Goal: Book appointment/travel/reservation

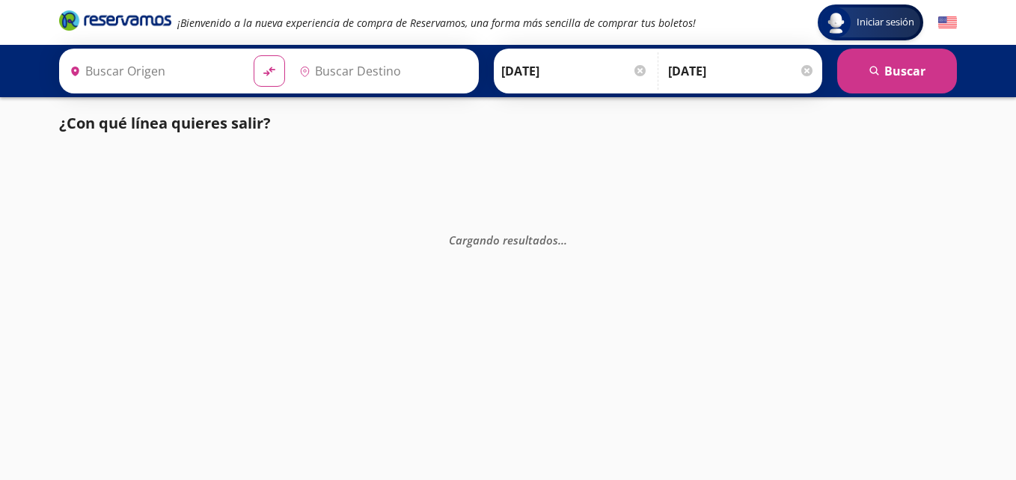
type input "[GEOGRAPHIC_DATA], [GEOGRAPHIC_DATA]"
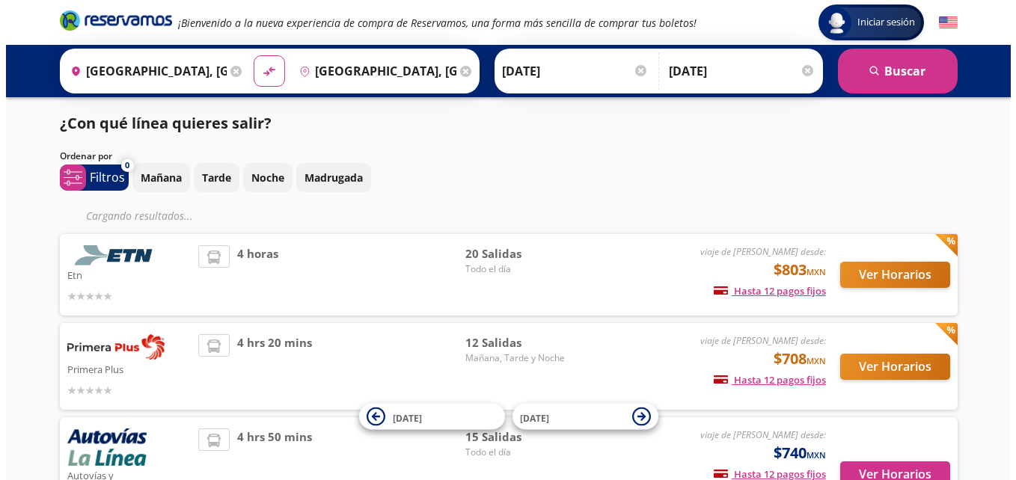
scroll to position [75, 0]
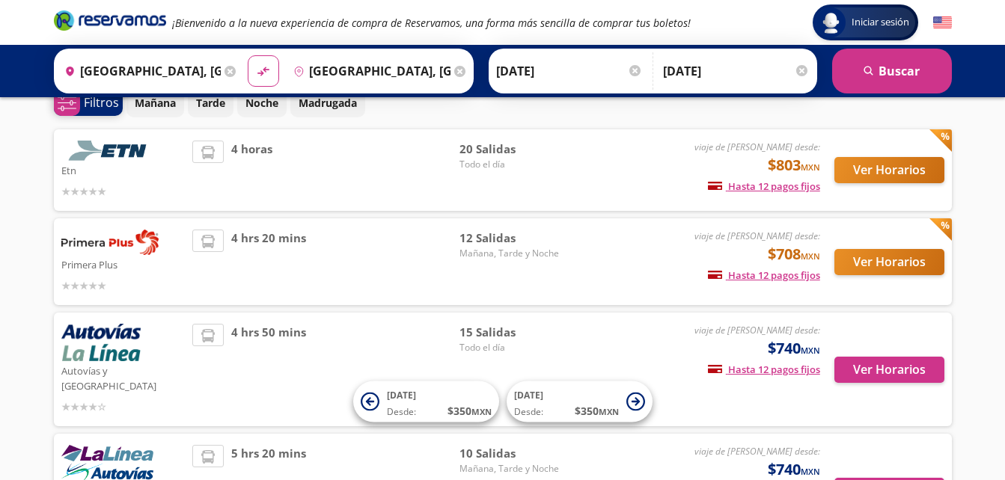
click at [82, 105] on span "system-uicons:filtering Filtros" at bounding box center [88, 103] width 69 height 26
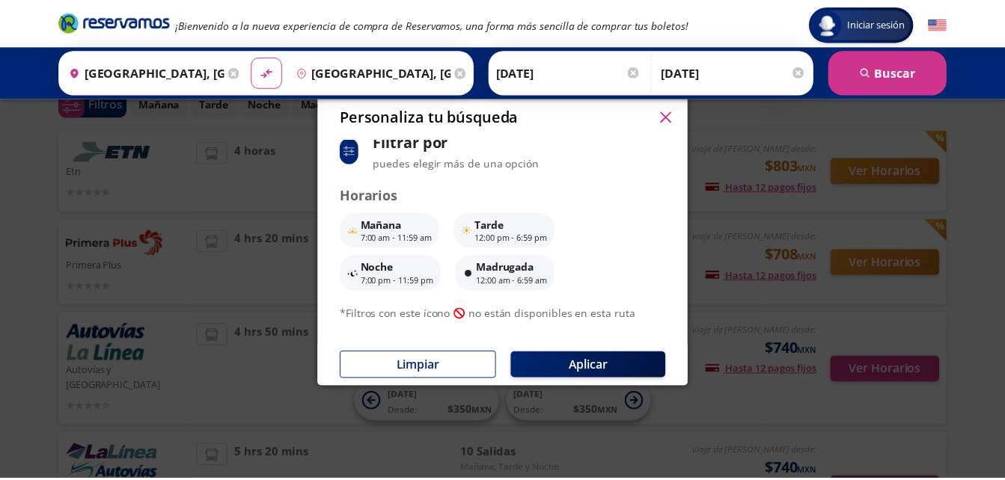
scroll to position [39, 0]
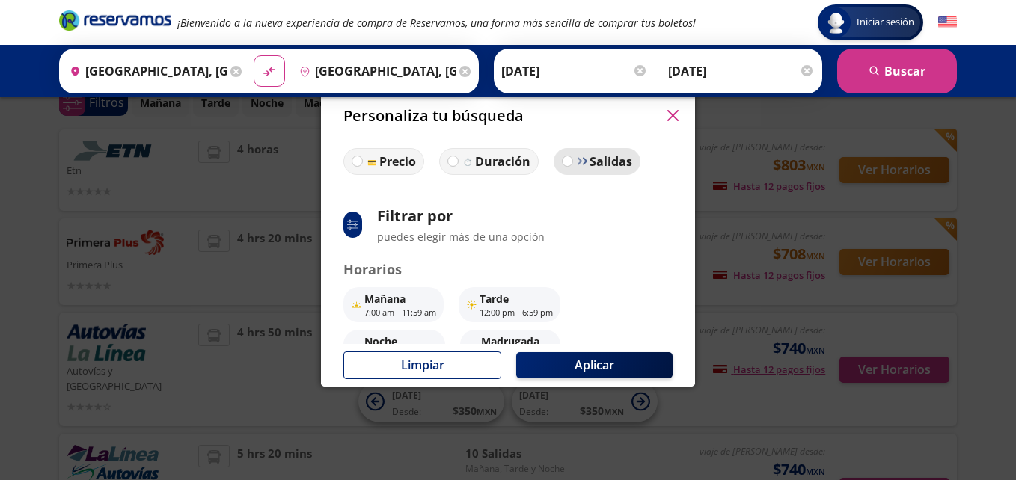
click at [577, 162] on img at bounding box center [582, 161] width 11 height 11
click at [572, 162] on input "Salidas" at bounding box center [568, 161] width 10 height 10
radio input "true"
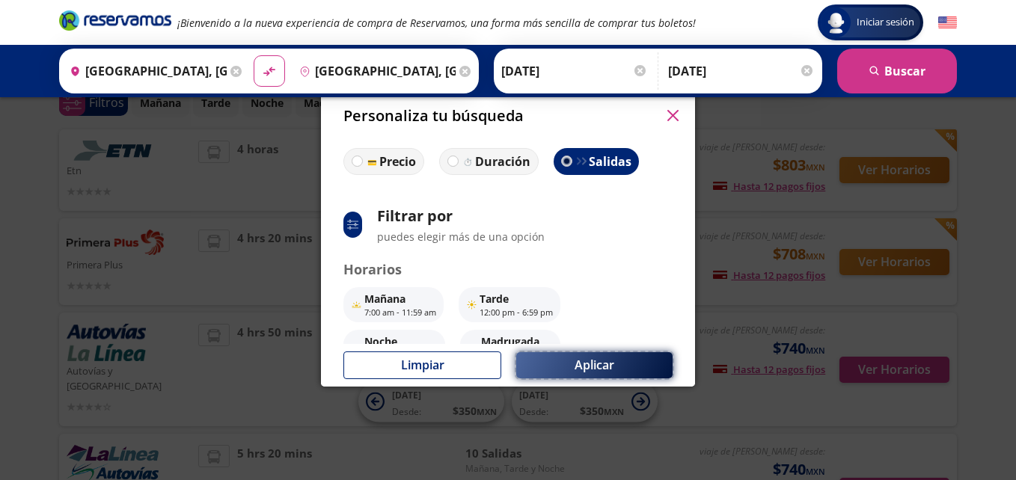
click at [577, 366] on button "Aplicar" at bounding box center [594, 365] width 156 height 26
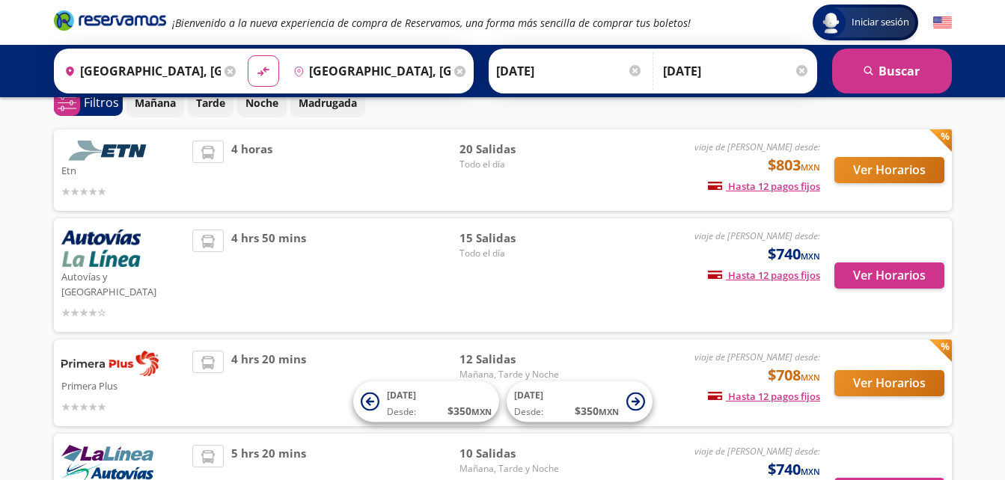
scroll to position [150, 0]
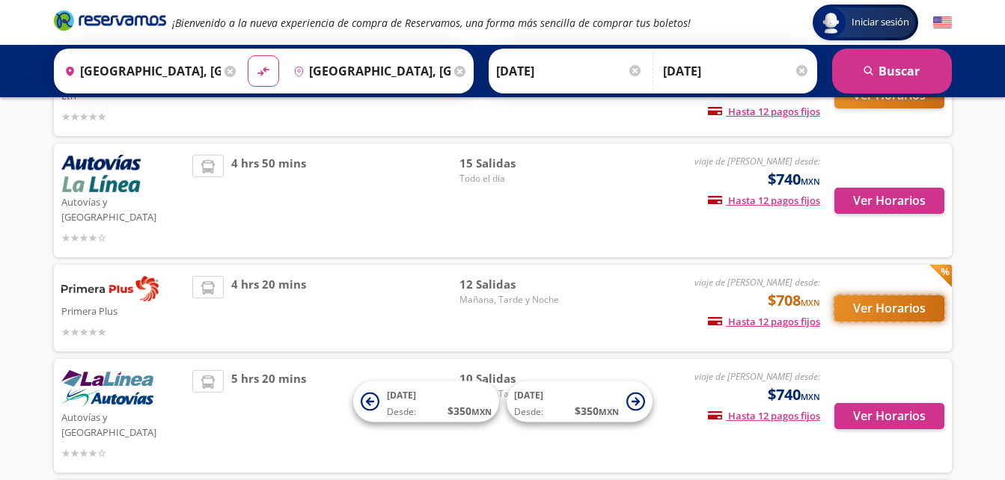
click at [882, 295] on button "Ver Horarios" at bounding box center [889, 308] width 110 height 26
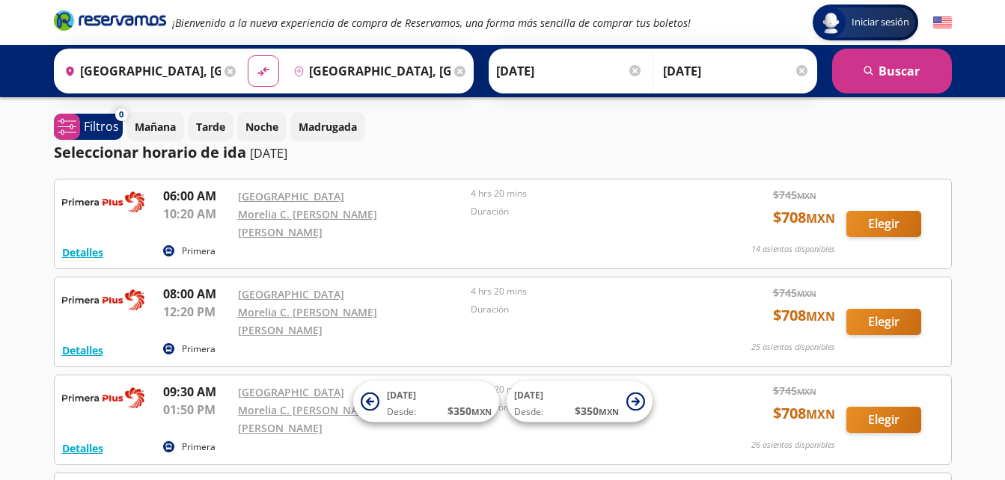
click at [221, 73] on div "Origen heroicons:map-pin-20-solid [GEOGRAPHIC_DATA], [GEOGRAPHIC_DATA]" at bounding box center [149, 71] width 183 height 39
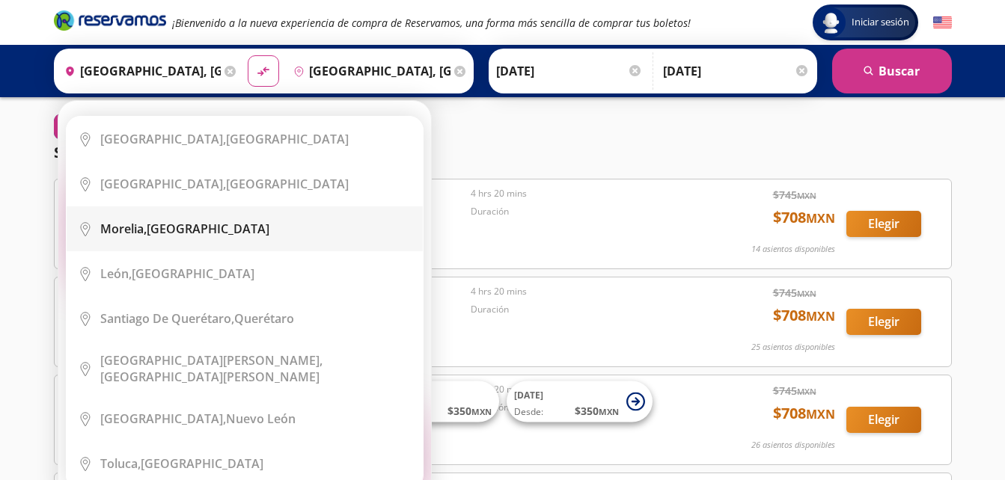
click at [182, 238] on li "City Icon [GEOGRAPHIC_DATA], [GEOGRAPHIC_DATA]" at bounding box center [245, 228] width 356 height 45
type input "[GEOGRAPHIC_DATA], [GEOGRAPHIC_DATA]"
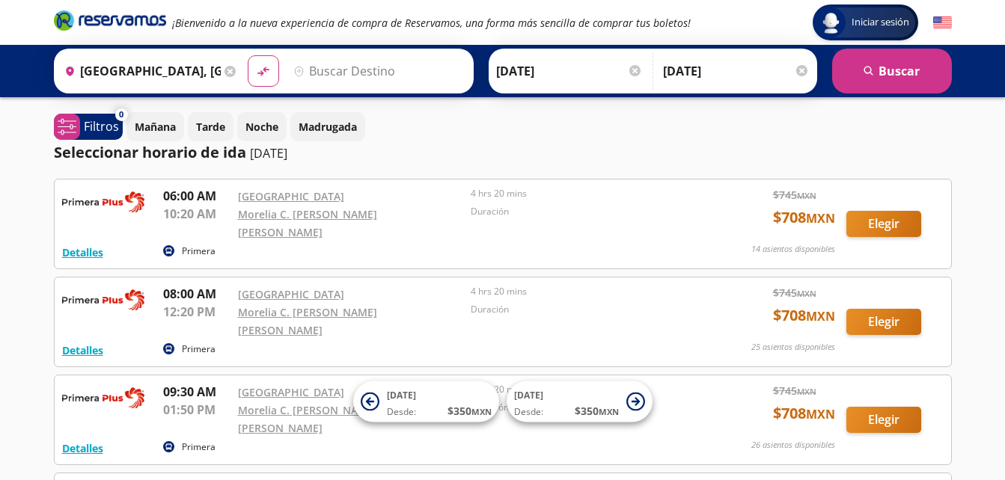
click at [227, 68] on icon at bounding box center [229, 71] width 11 height 11
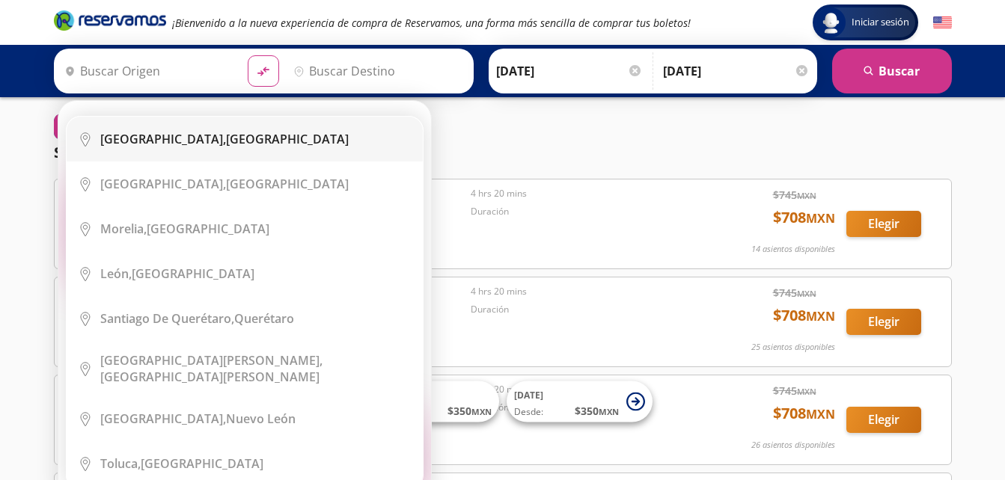
click at [177, 157] on li "City Icon [GEOGRAPHIC_DATA], [GEOGRAPHIC_DATA]" at bounding box center [245, 139] width 356 height 45
type input "[GEOGRAPHIC_DATA], [GEOGRAPHIC_DATA]"
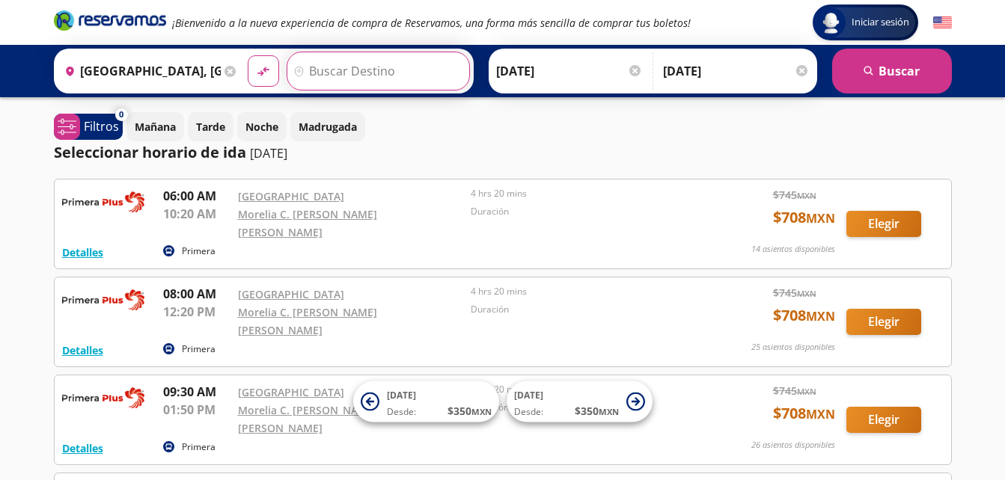
click at [339, 68] on input "Destino" at bounding box center [376, 70] width 178 height 37
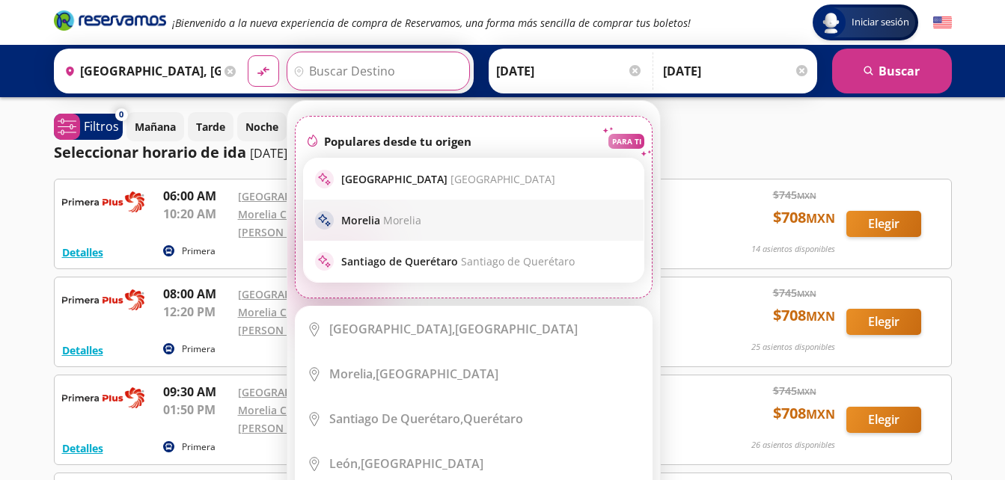
click at [449, 233] on div "sparkle [GEOGRAPHIC_DATA] Morelia" at bounding box center [474, 220] width 340 height 41
type input "[GEOGRAPHIC_DATA], [GEOGRAPHIC_DATA]"
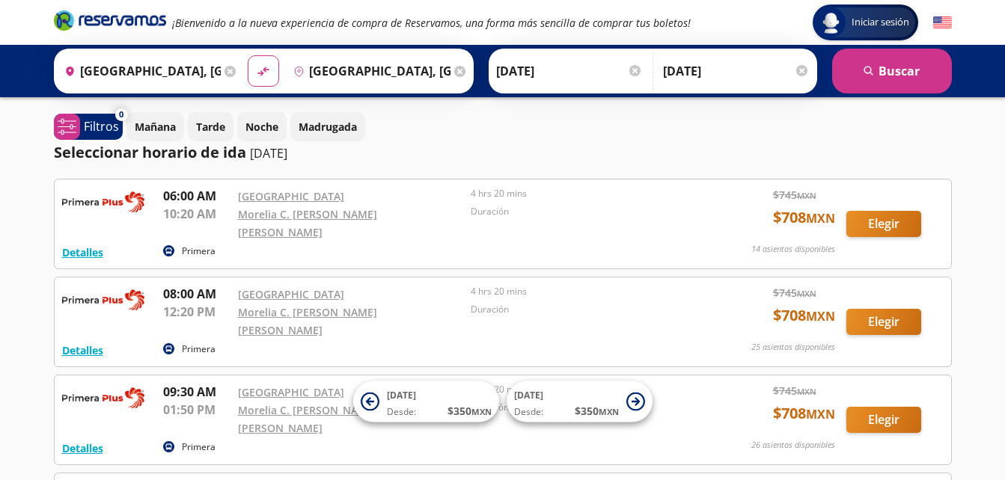
click at [567, 68] on input "[DATE]" at bounding box center [569, 70] width 147 height 37
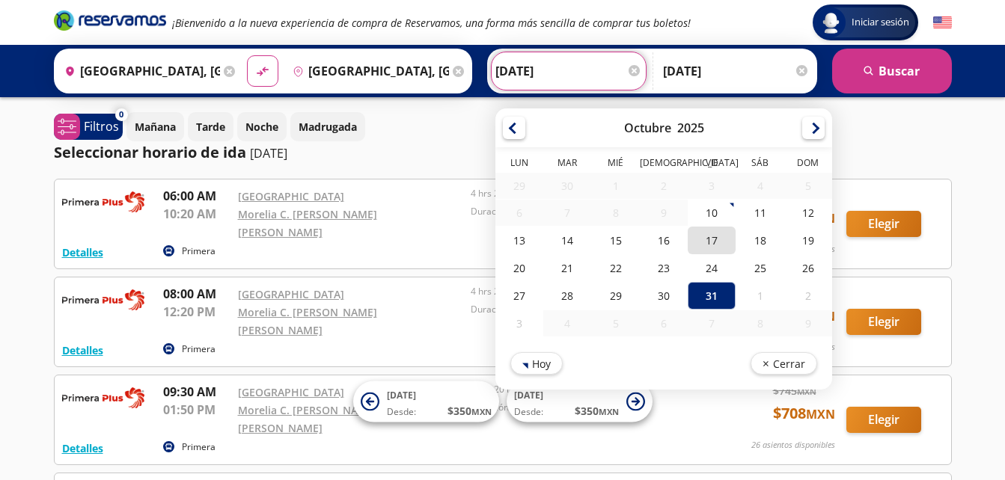
click at [714, 239] on div "17" at bounding box center [711, 241] width 48 height 28
type input "[DATE]"
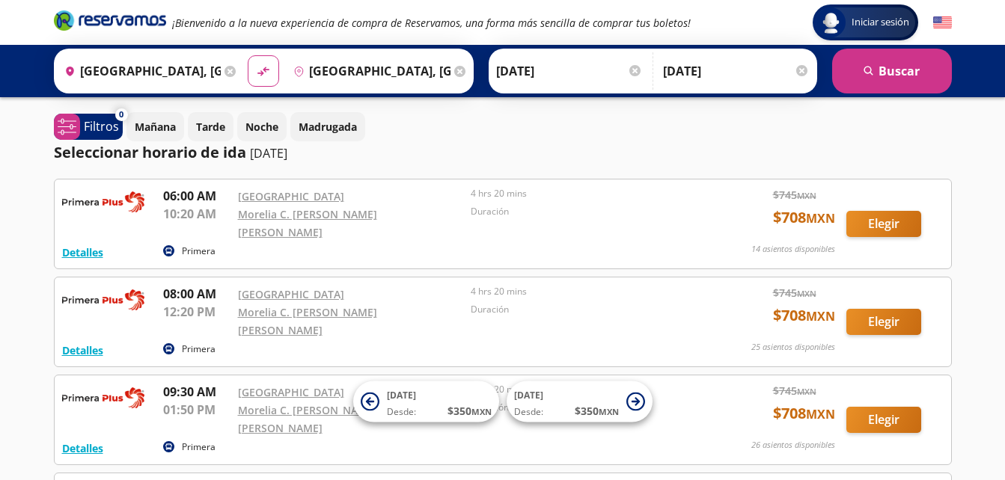
click at [751, 62] on input "[DATE]" at bounding box center [736, 70] width 147 height 37
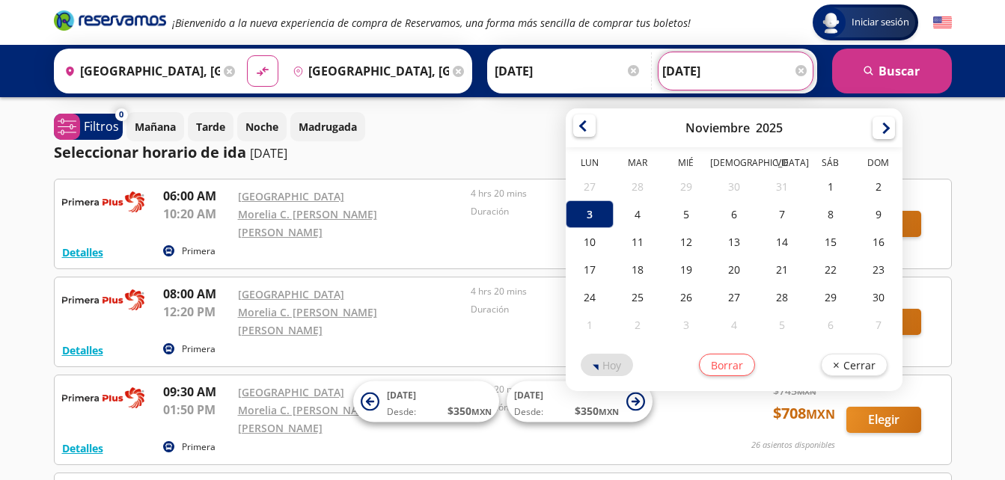
click at [589, 136] on div at bounding box center [584, 125] width 22 height 22
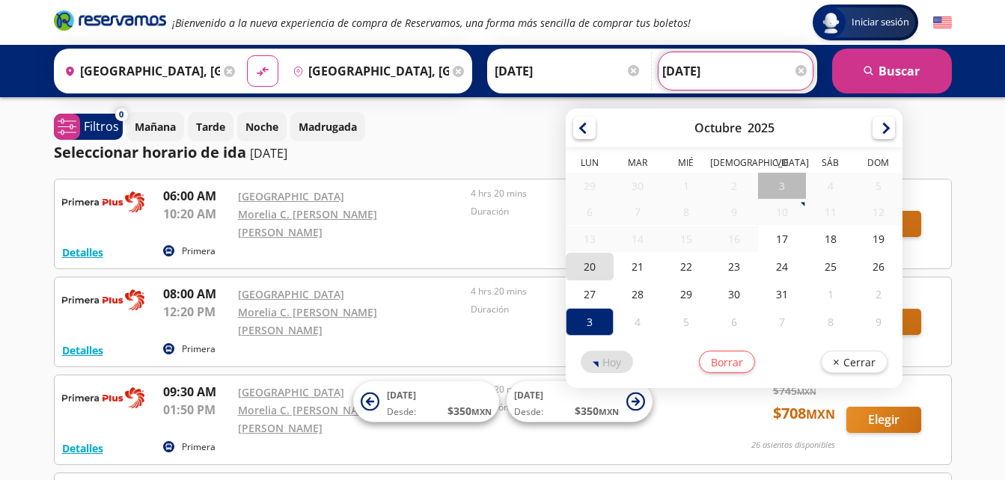
click at [595, 263] on div "20" at bounding box center [590, 267] width 48 height 28
type input "[DATE]"
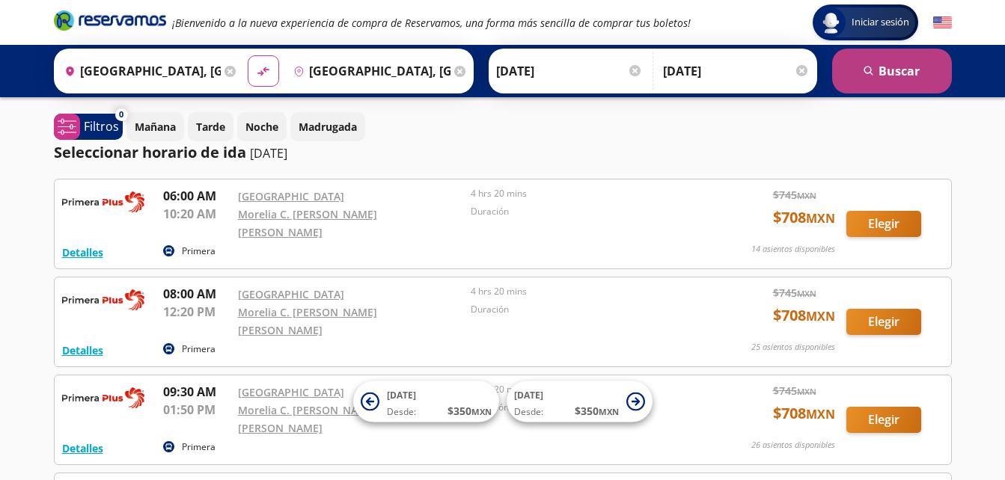
click at [865, 67] on icon "search" at bounding box center [868, 71] width 11 height 11
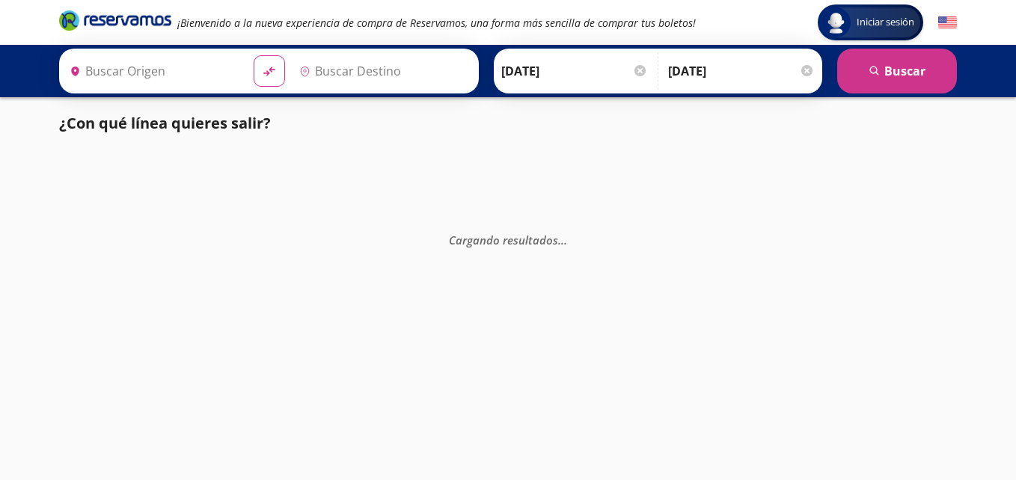
type input "[GEOGRAPHIC_DATA], [GEOGRAPHIC_DATA]"
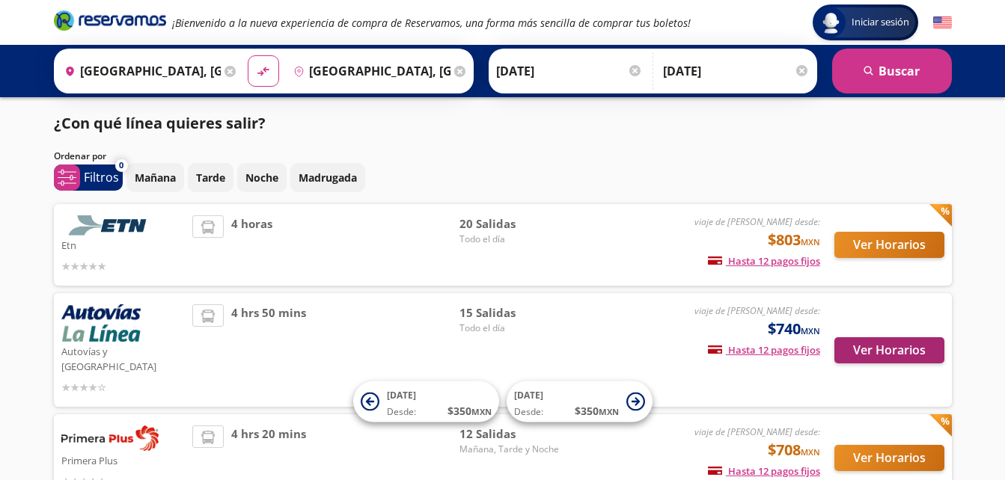
click at [859, 364] on div "Ver Horarios" at bounding box center [882, 349] width 124 height 91
click at [875, 344] on button "Ver Horarios" at bounding box center [889, 350] width 110 height 26
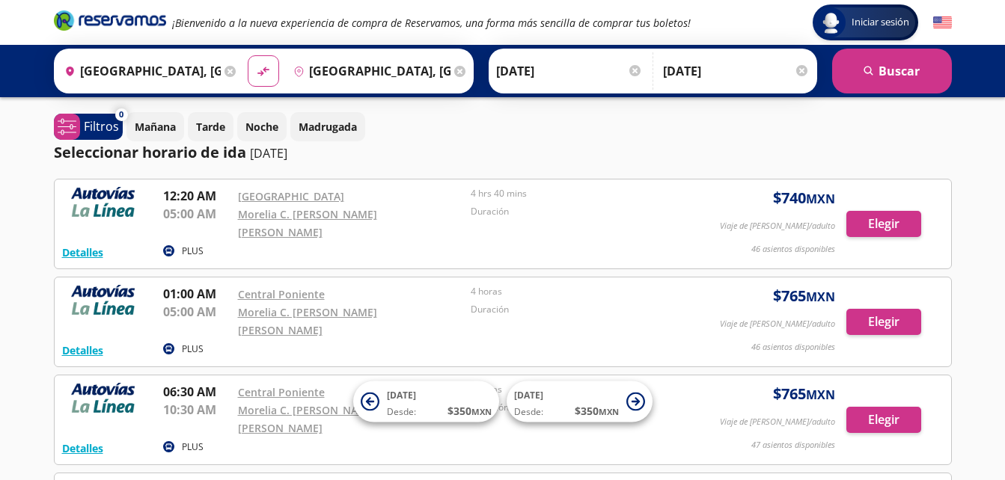
click at [227, 75] on icon at bounding box center [229, 71] width 11 height 11
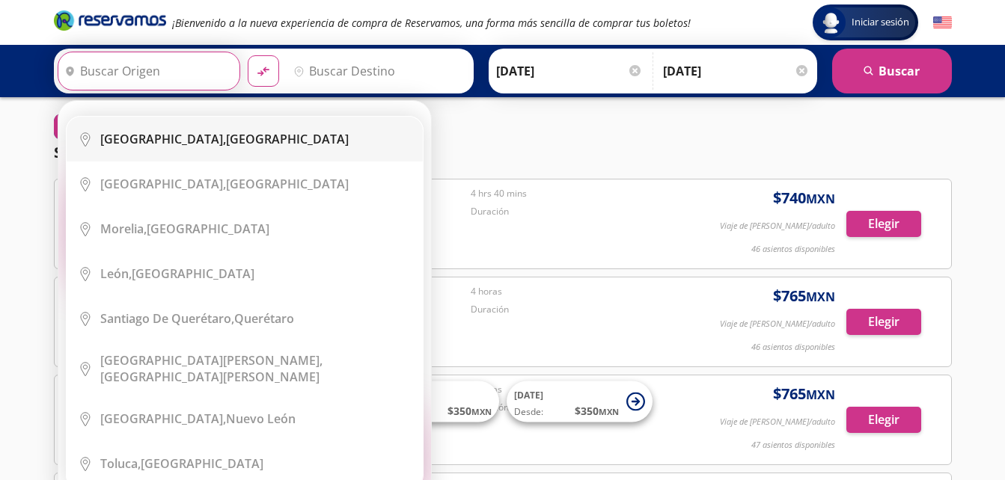
click at [165, 139] on b "[GEOGRAPHIC_DATA]," at bounding box center [163, 139] width 126 height 16
type input "[GEOGRAPHIC_DATA], [GEOGRAPHIC_DATA]"
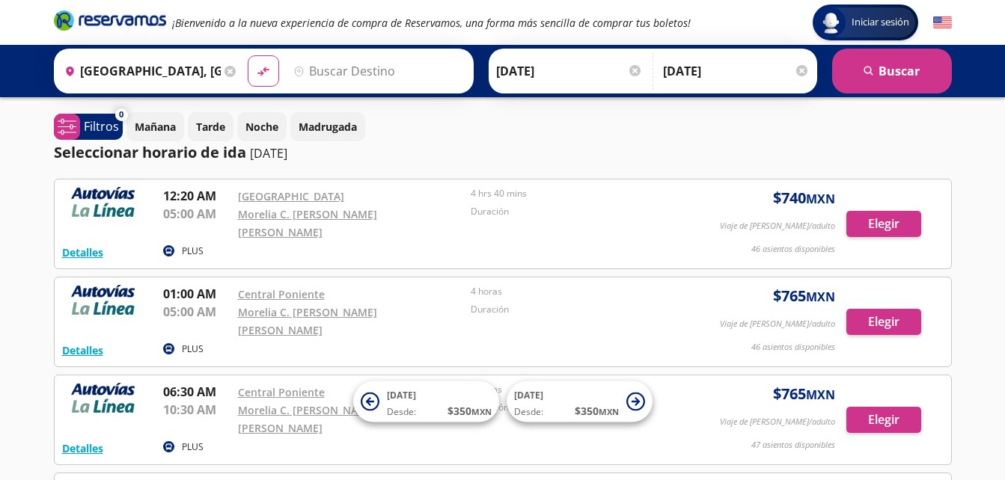
click at [318, 66] on input "Destino" at bounding box center [376, 70] width 178 height 37
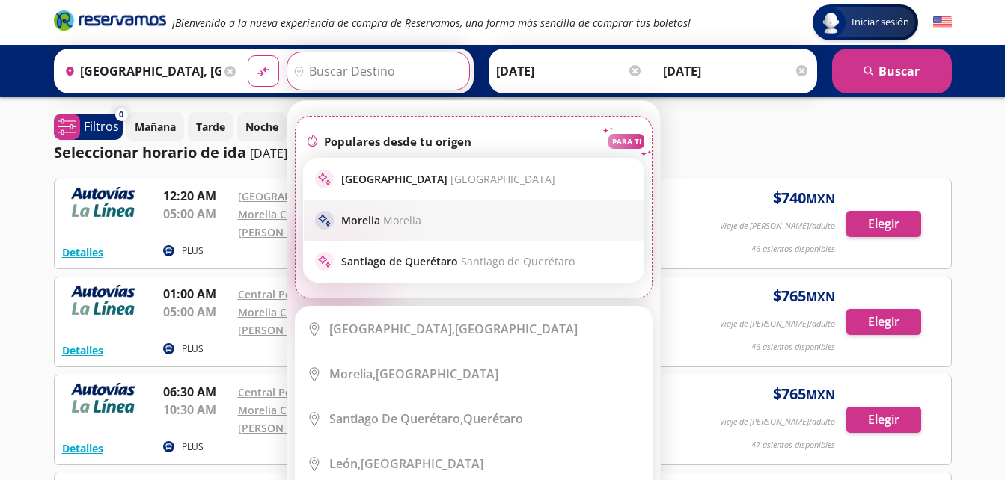
click at [349, 219] on p "Morelia Morelia" at bounding box center [381, 220] width 80 height 14
type input "[GEOGRAPHIC_DATA], [GEOGRAPHIC_DATA]"
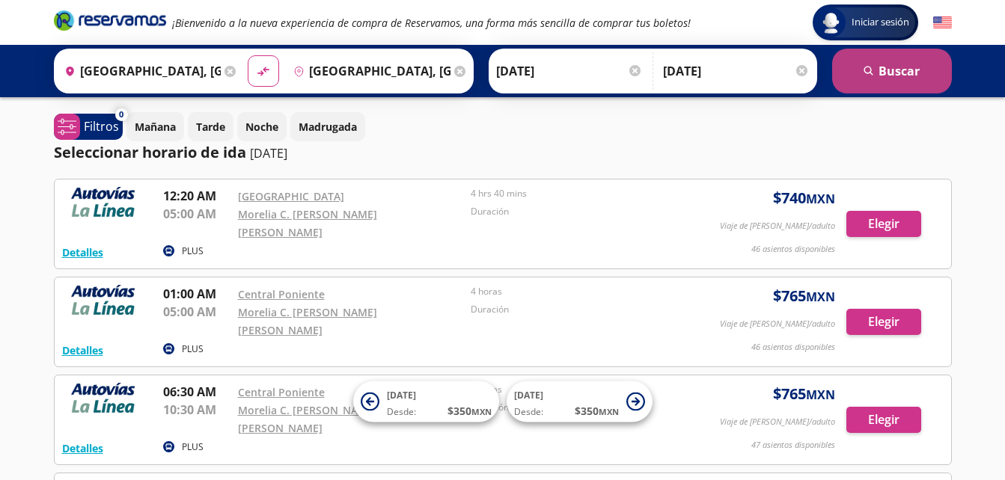
click at [874, 64] on button "search [GEOGRAPHIC_DATA]" at bounding box center [892, 71] width 120 height 45
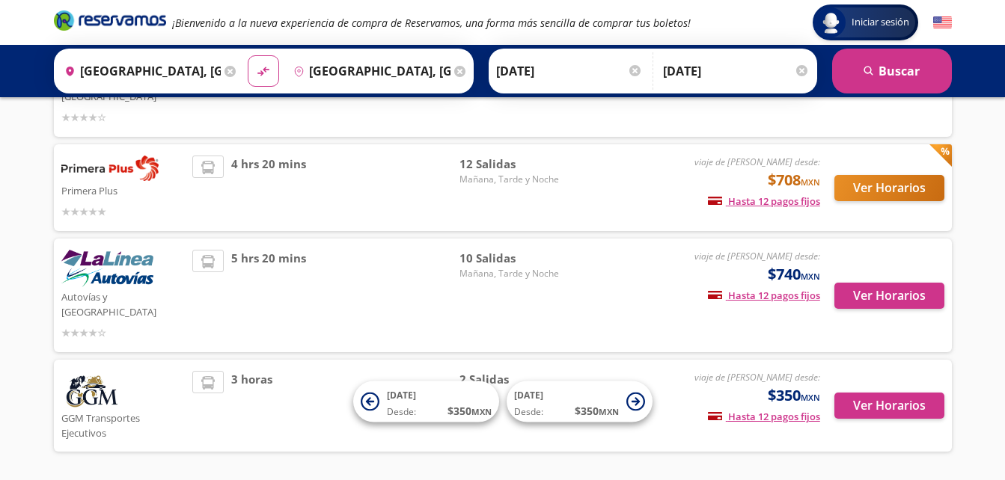
scroll to position [295, 0]
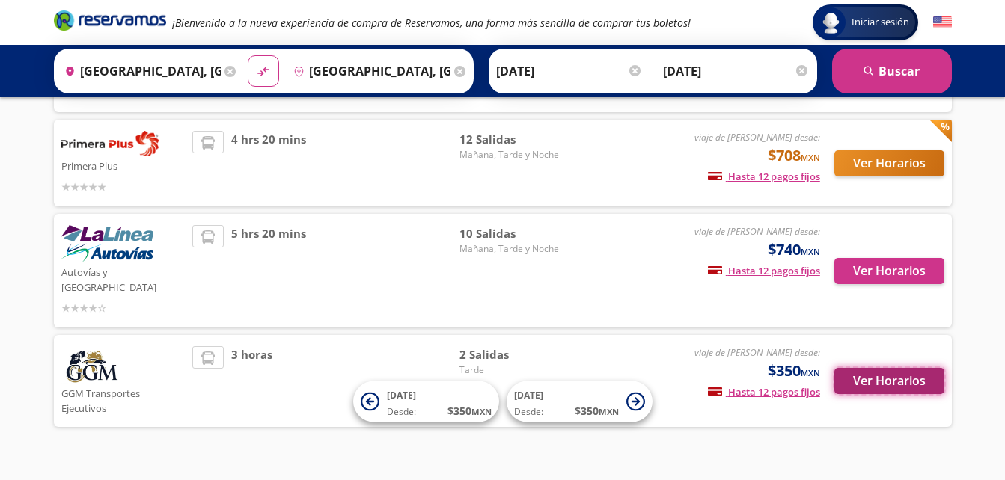
click at [874, 368] on button "Ver Horarios" at bounding box center [889, 381] width 110 height 26
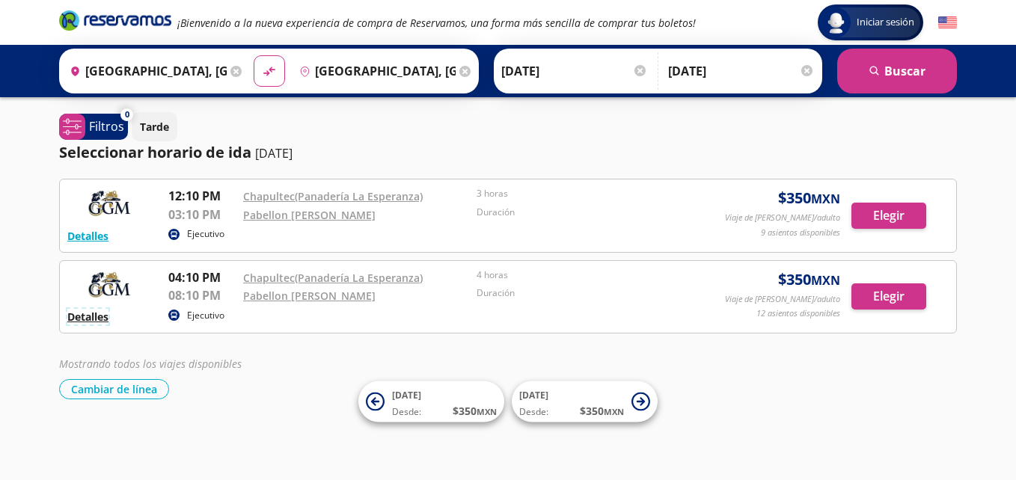
click at [89, 315] on button "Detalles" at bounding box center [87, 317] width 41 height 16
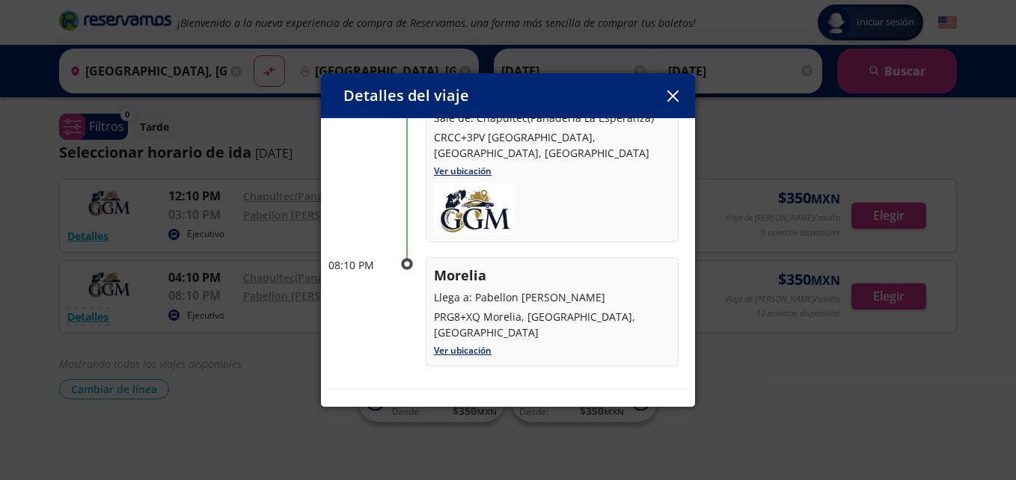
scroll to position [150, 0]
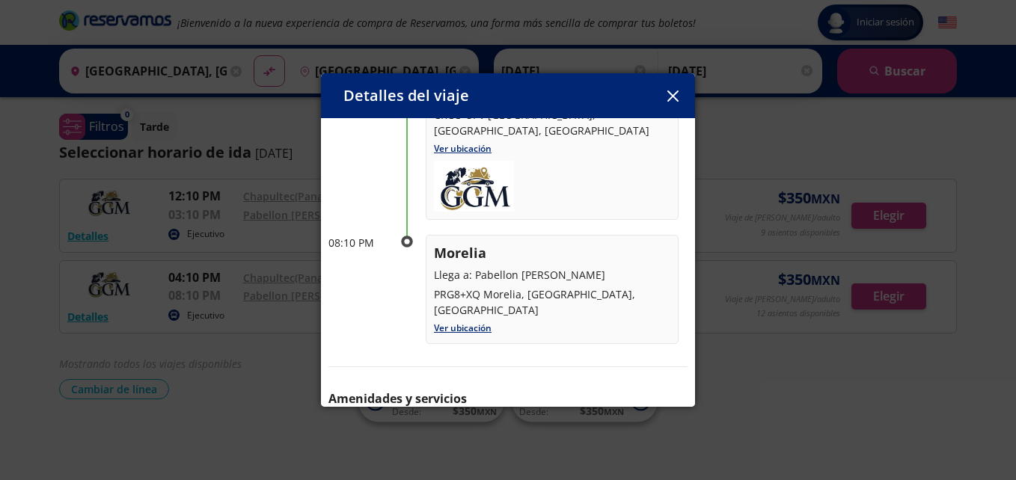
click at [672, 100] on icon "button" at bounding box center [672, 96] width 11 height 11
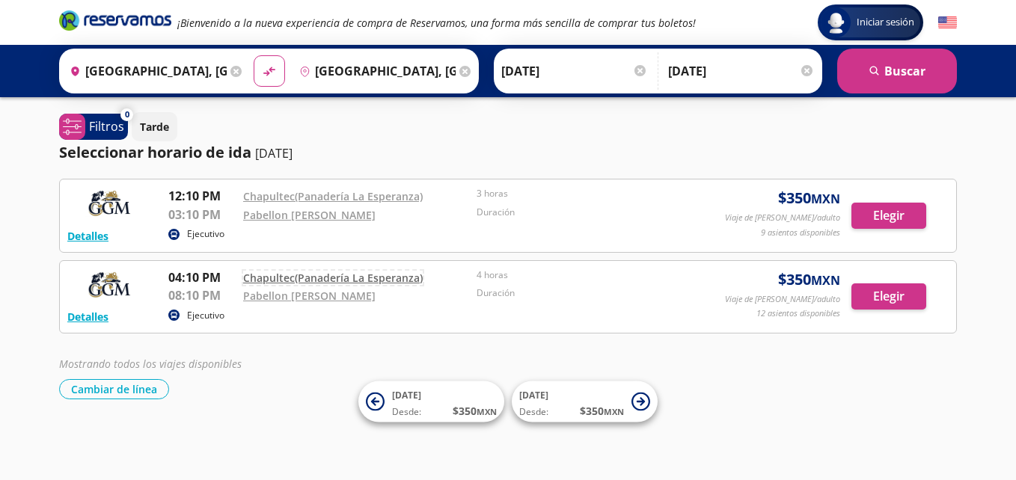
click at [295, 279] on link "Chapultec(Panadería La Esperanza)" at bounding box center [333, 278] width 180 height 14
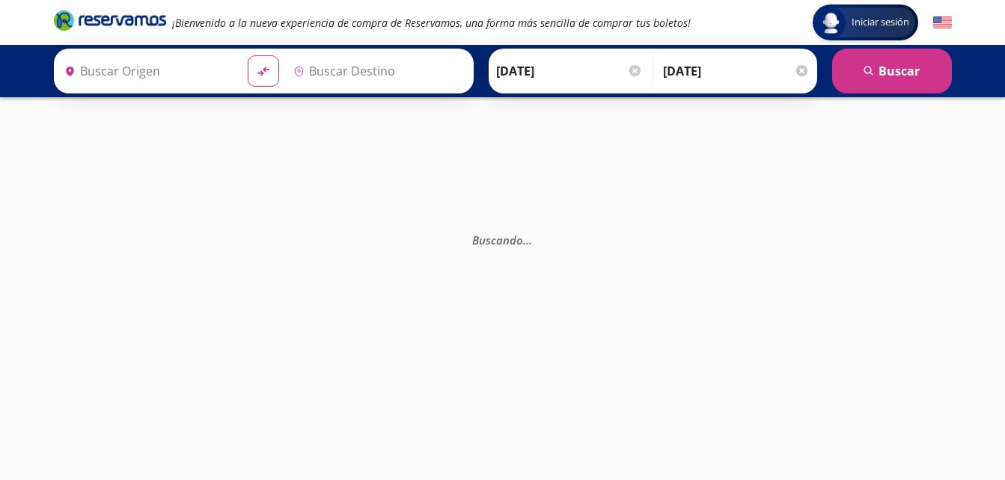
type input "[GEOGRAPHIC_DATA], [GEOGRAPHIC_DATA]"
